Goal: Information Seeking & Learning: Learn about a topic

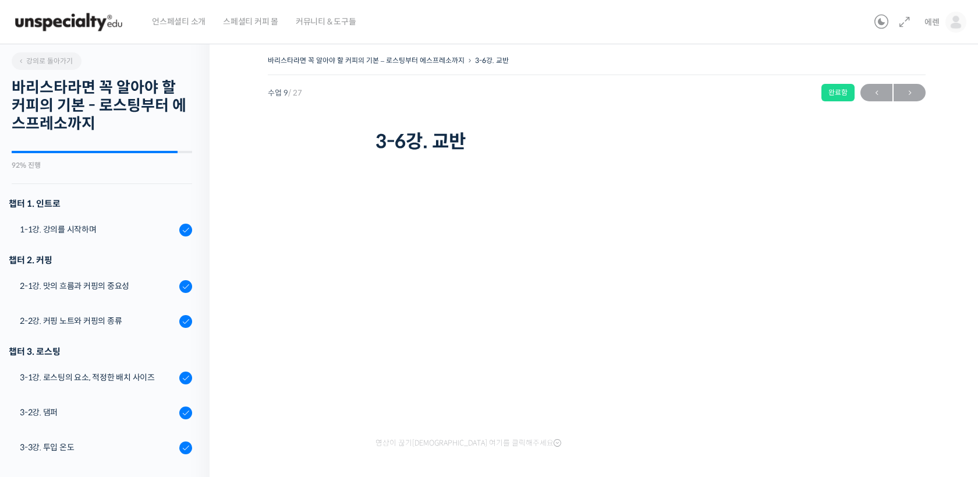
scroll to position [492, 0]
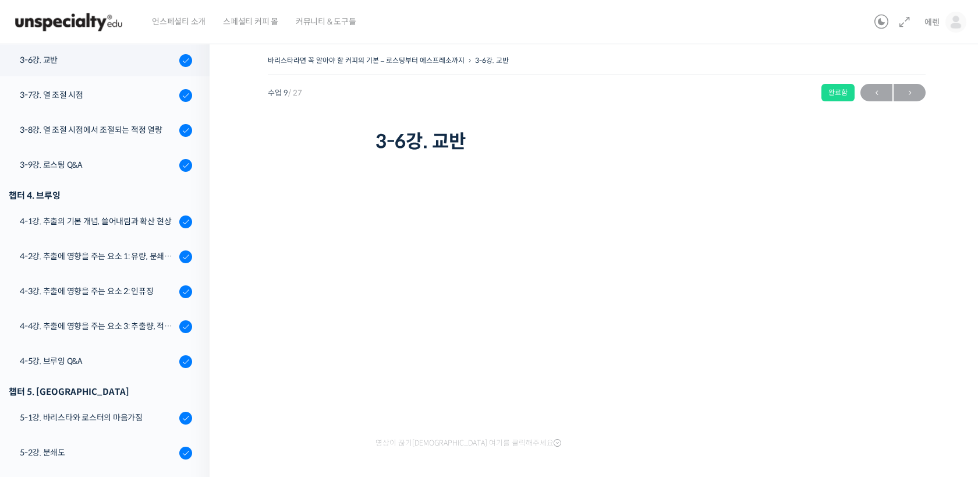
click at [553, 442] on icon at bounding box center [557, 442] width 8 height 9
click at [136, 98] on div "3-7강. 열 조절 시점" at bounding box center [98, 94] width 156 height 13
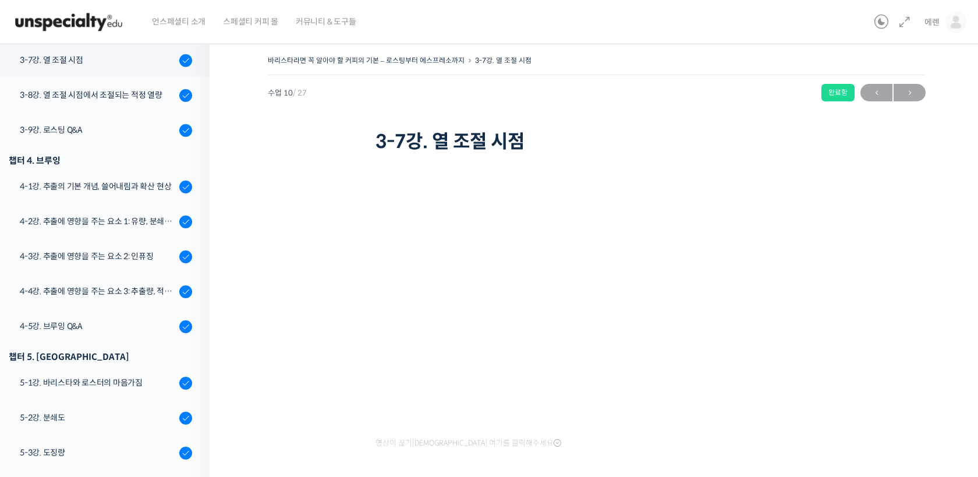
scroll to position [527, 0]
click at [137, 200] on link "4-1강. 추출의 기본 개념, 쓸어내림과 확산 현상" at bounding box center [101, 186] width 215 height 31
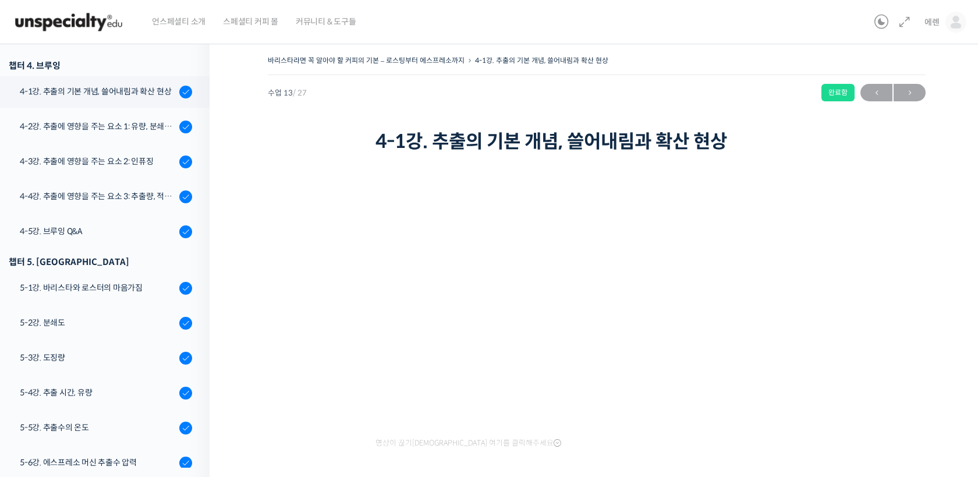
scroll to position [631, 0]
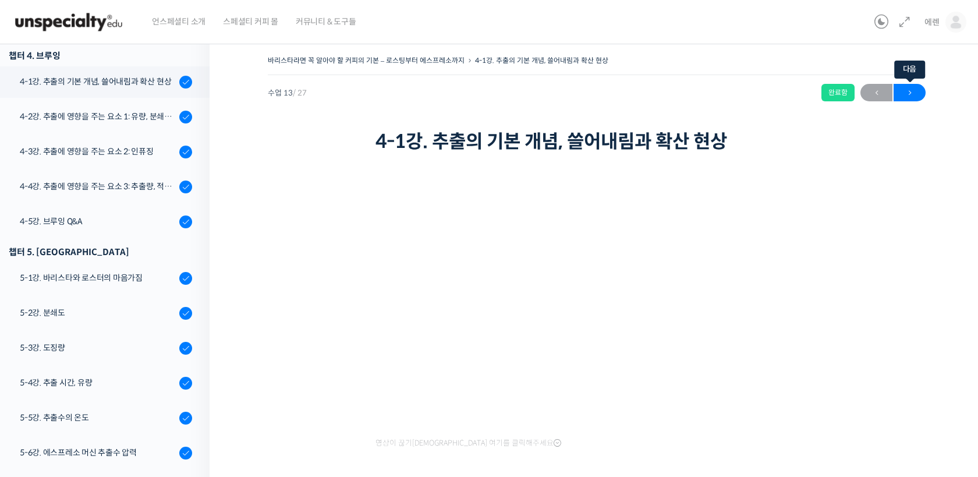
click at [902, 94] on span "→" at bounding box center [909, 93] width 32 height 16
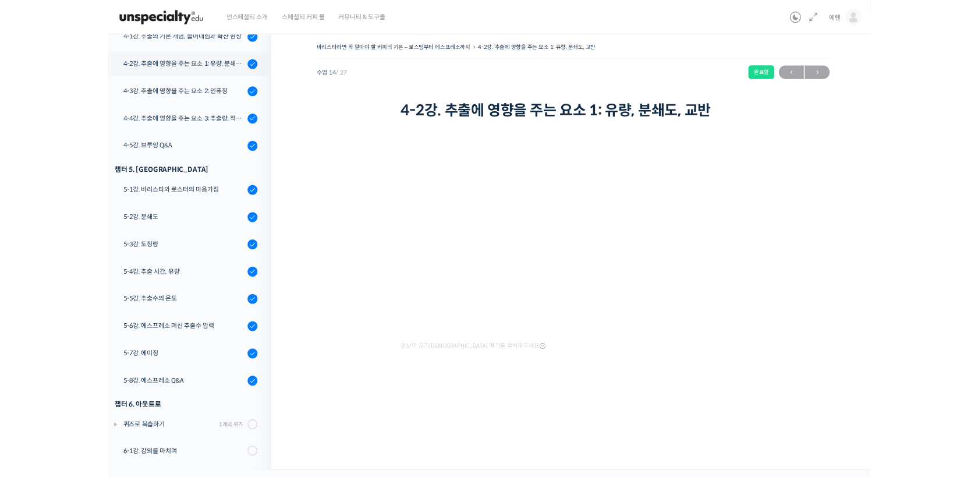
scroll to position [666, 0]
